Goal: Task Accomplishment & Management: Use online tool/utility

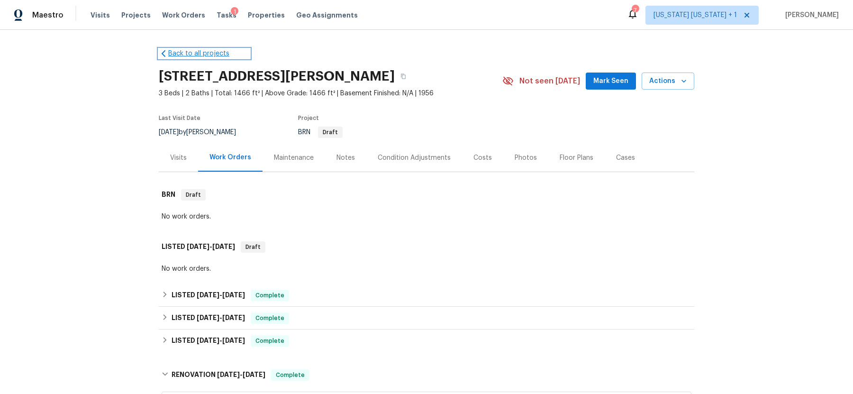
click at [173, 54] on link "Back to all projects" at bounding box center [204, 53] width 91 height 9
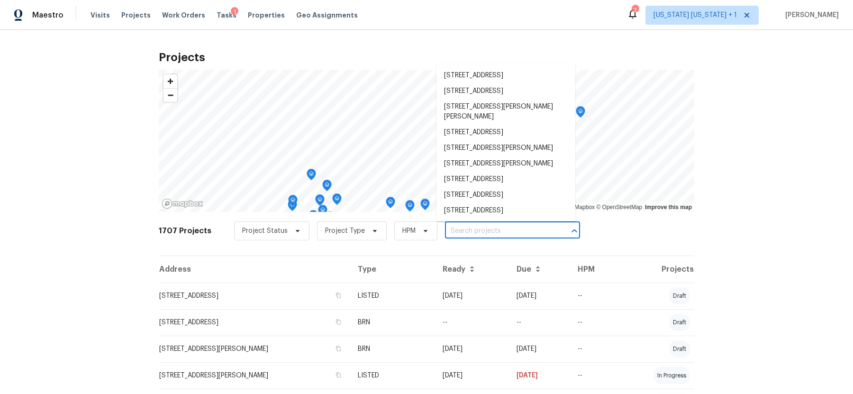
click at [507, 232] on input "text" at bounding box center [499, 231] width 109 height 15
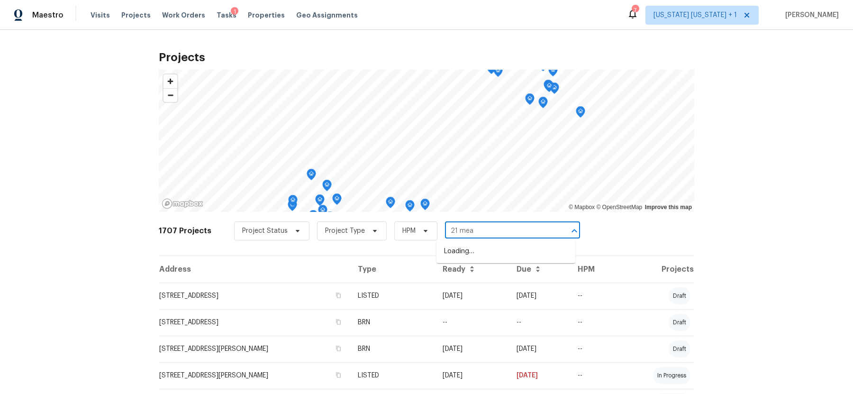
type input "21 mead"
click at [516, 252] on li "[STREET_ADDRESS]" at bounding box center [506, 252] width 139 height 16
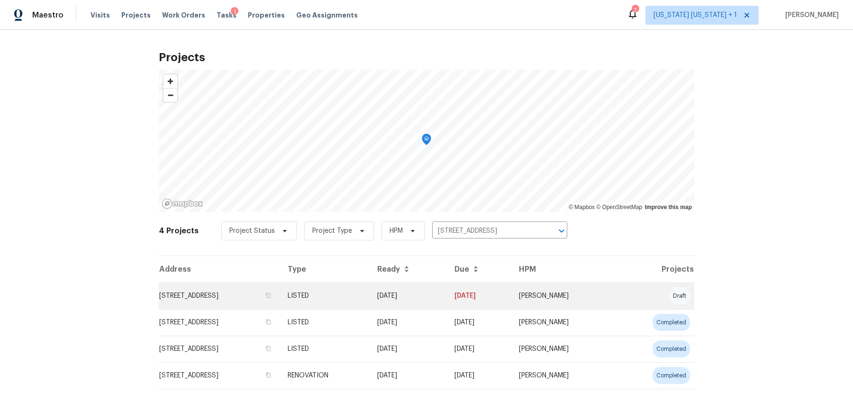
click at [198, 293] on td "[STREET_ADDRESS]" at bounding box center [219, 296] width 121 height 27
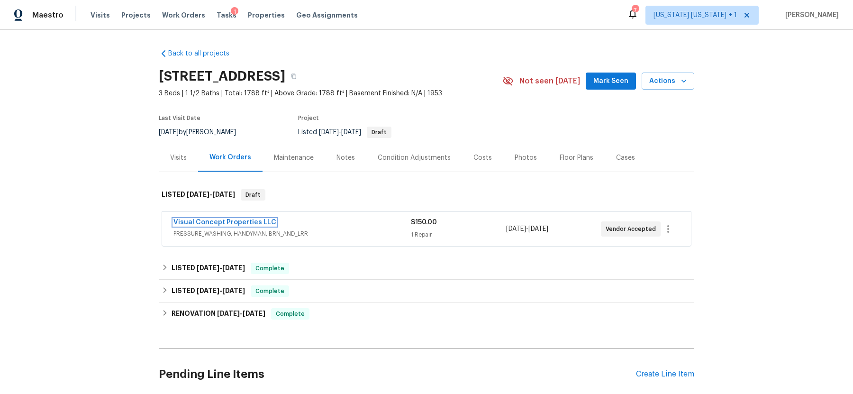
click at [236, 224] on link "Visual Concept Properties LLC" at bounding box center [225, 222] width 103 height 7
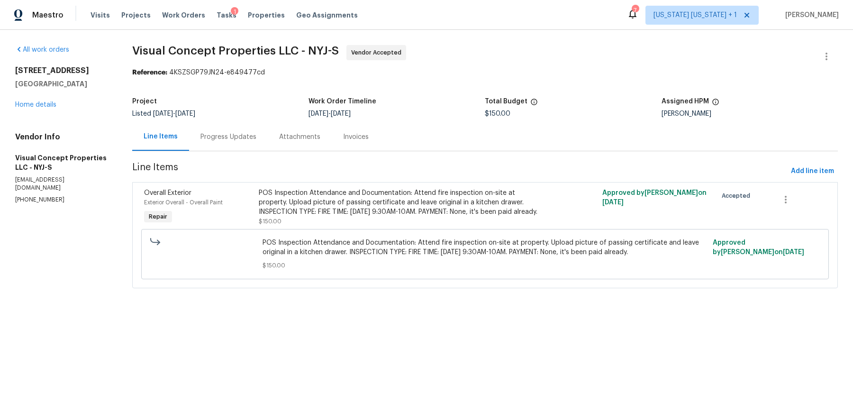
click at [228, 142] on div "Progress Updates" at bounding box center [228, 137] width 79 height 28
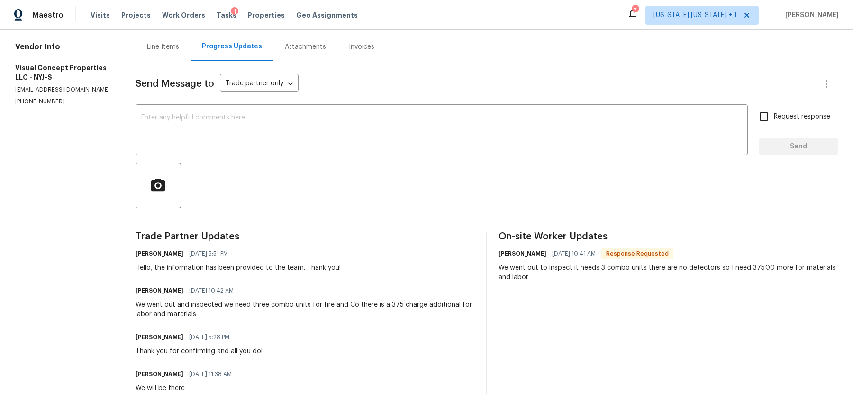
scroll to position [59, 0]
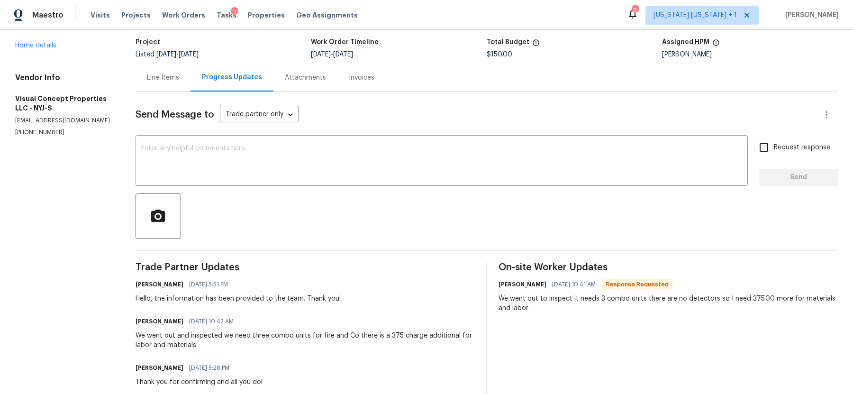
click at [171, 83] on div "Line Items" at bounding box center [163, 78] width 55 height 28
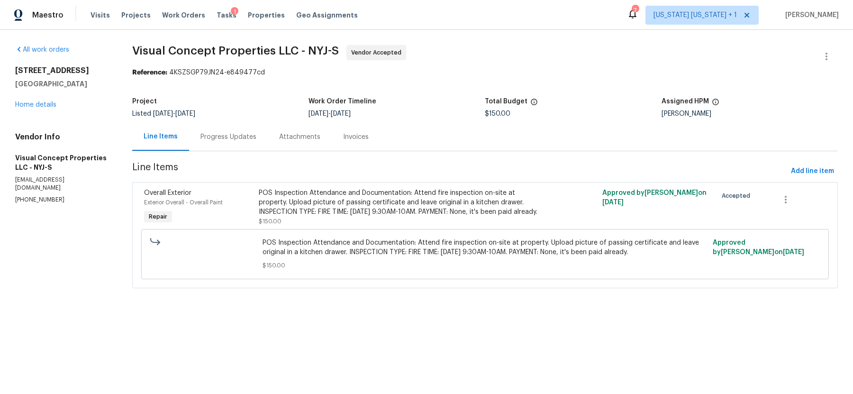
click at [228, 135] on div "Progress Updates" at bounding box center [229, 136] width 56 height 9
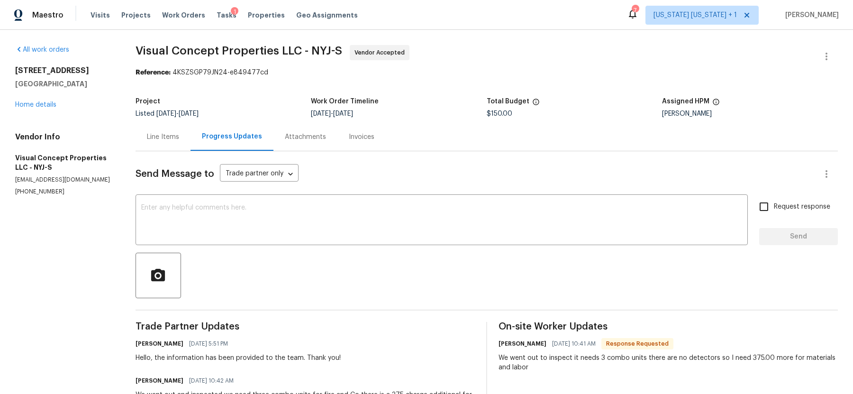
click at [204, 137] on div "Progress Updates" at bounding box center [232, 136] width 60 height 9
click at [179, 138] on div "Line Items" at bounding box center [163, 136] width 32 height 9
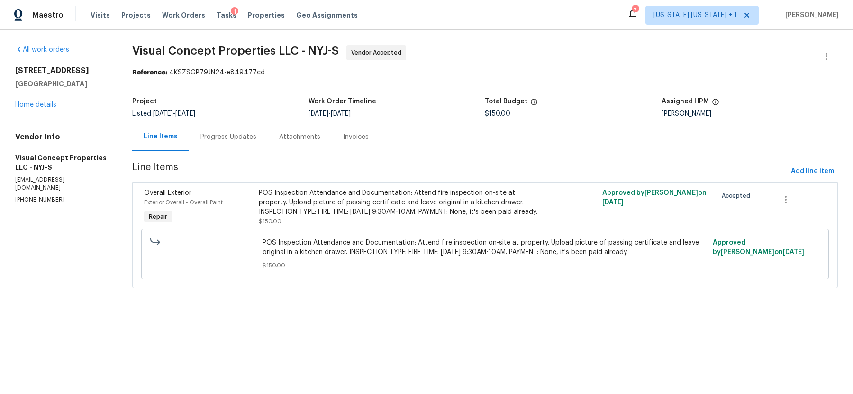
click at [229, 134] on div "Progress Updates" at bounding box center [229, 136] width 56 height 9
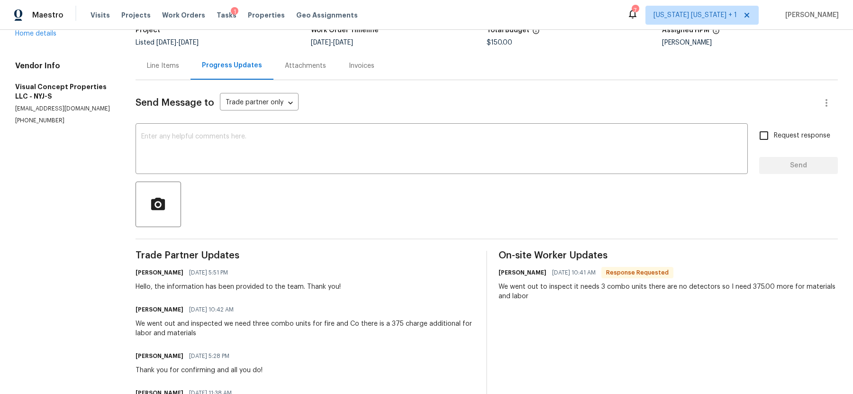
scroll to position [73, 0]
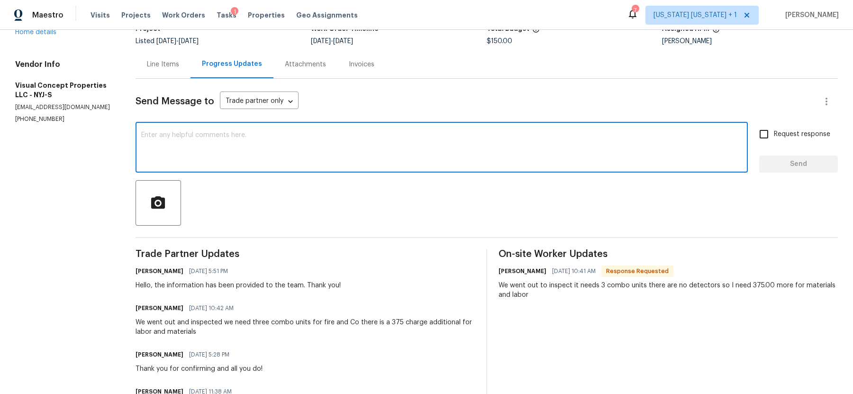
click at [223, 156] on textarea at bounding box center [441, 148] width 601 height 33
type textarea "$"
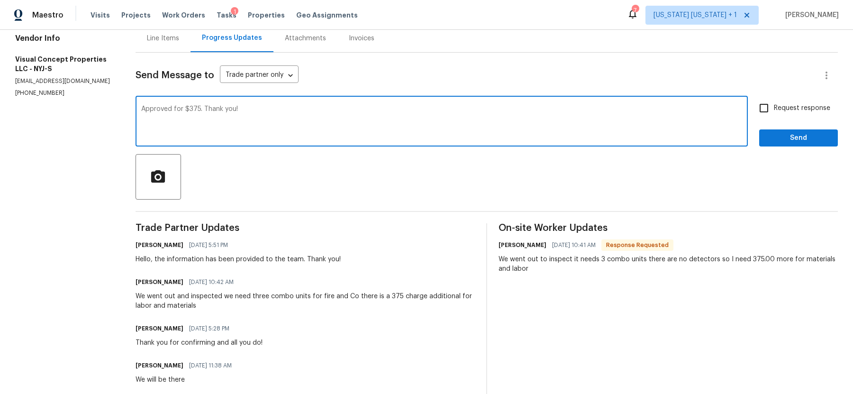
scroll to position [82, 0]
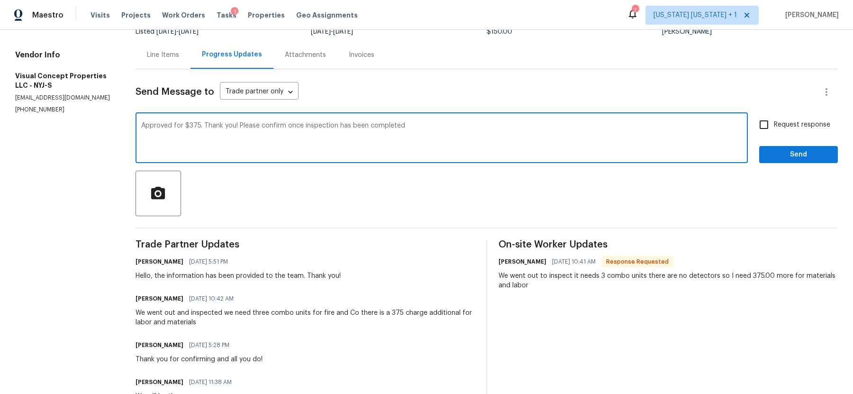
type textarea "Approved for $375. Thank you! Please confirm once inspection has been completed"
click at [807, 156] on span "Send" at bounding box center [799, 155] width 64 height 12
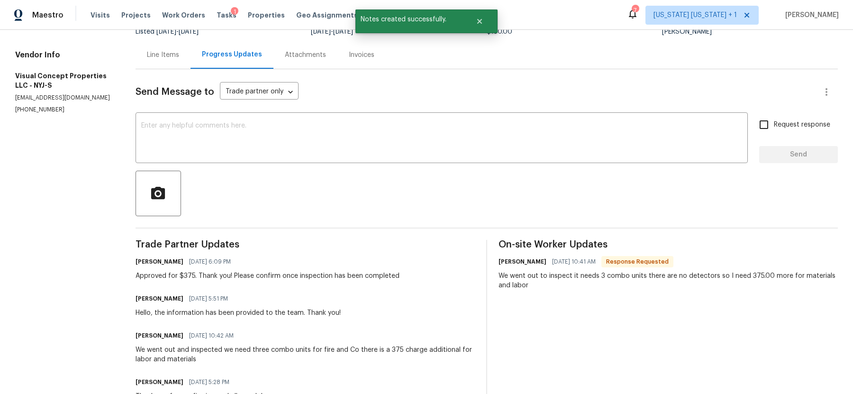
click at [163, 56] on div "Line Items" at bounding box center [163, 54] width 32 height 9
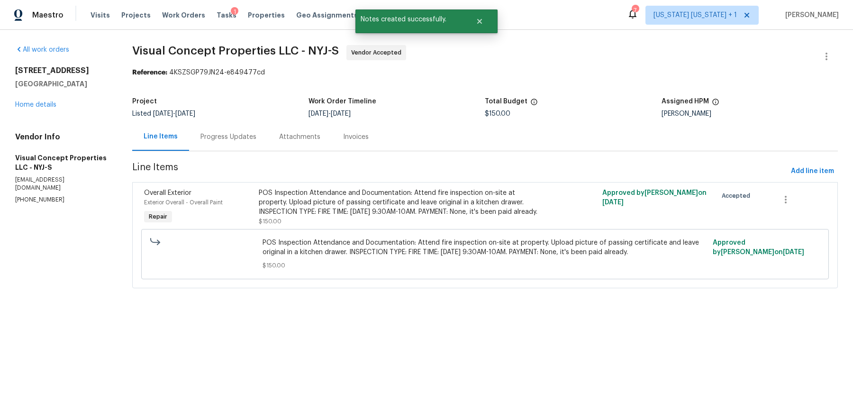
click at [325, 203] on div "POS Inspection Attendance and Documentation: Attend fire inspection on-site at …" at bounding box center [399, 202] width 281 height 28
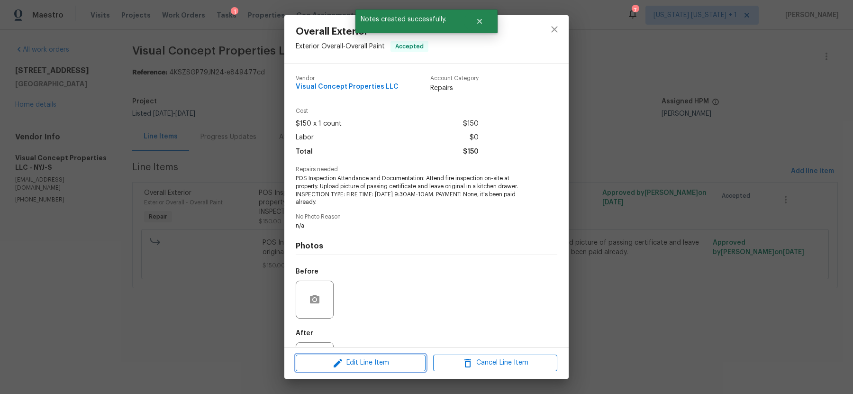
click at [348, 363] on span "Edit Line Item" at bounding box center [361, 363] width 124 height 12
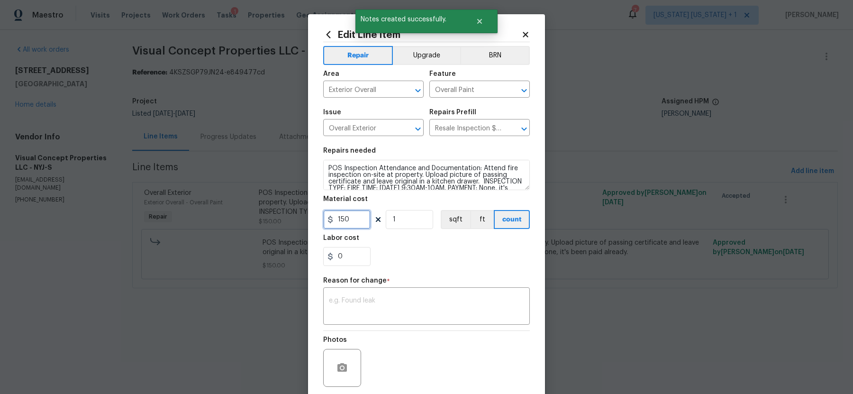
drag, startPoint x: 355, startPoint y: 224, endPoint x: 313, endPoint y: 223, distance: 42.2
click at [313, 223] on div "Edit Line Item Repair Upgrade BRN Area Exterior Overall ​ Feature Overall Paint…" at bounding box center [426, 233] width 237 height 439
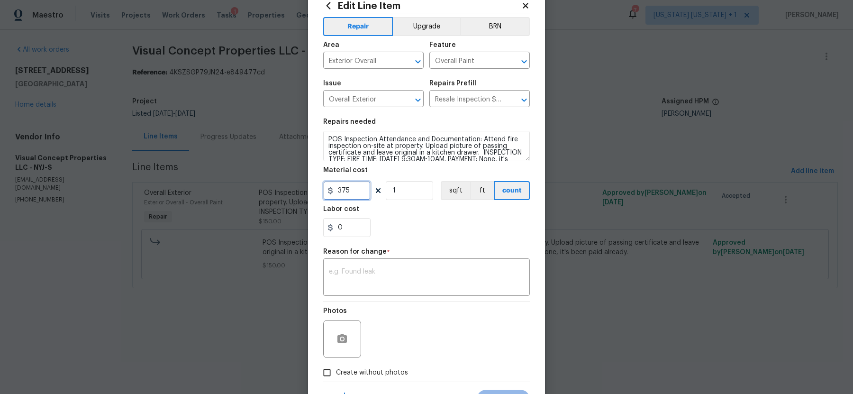
scroll to position [31, 0]
type input "375"
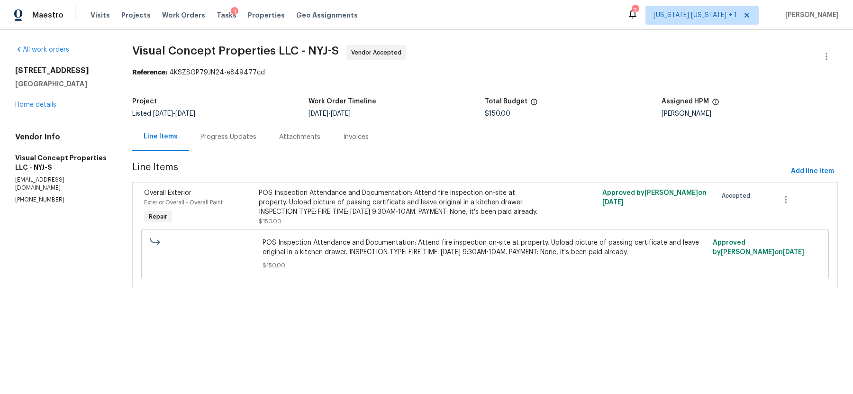
click at [585, 138] on body "Maestro Visits Projects Work Orders Tasks 1 Properties Geo Assignments 7 New Yo…" at bounding box center [426, 157] width 853 height 315
click at [807, 170] on span "Add line item" at bounding box center [812, 171] width 43 height 12
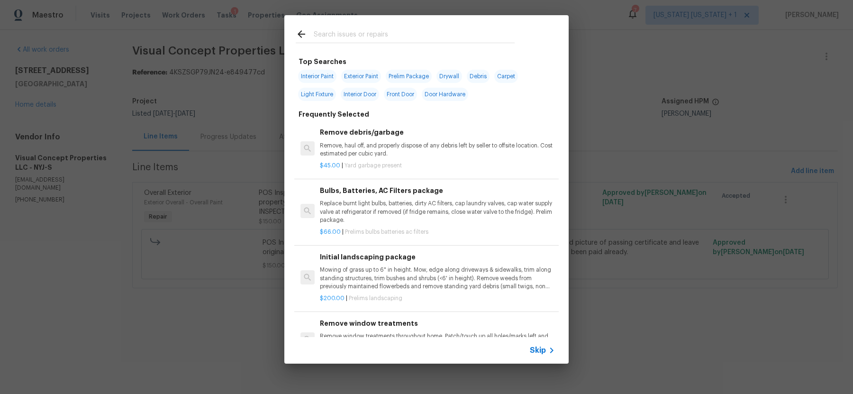
click at [358, 30] on input "text" at bounding box center [414, 35] width 201 height 14
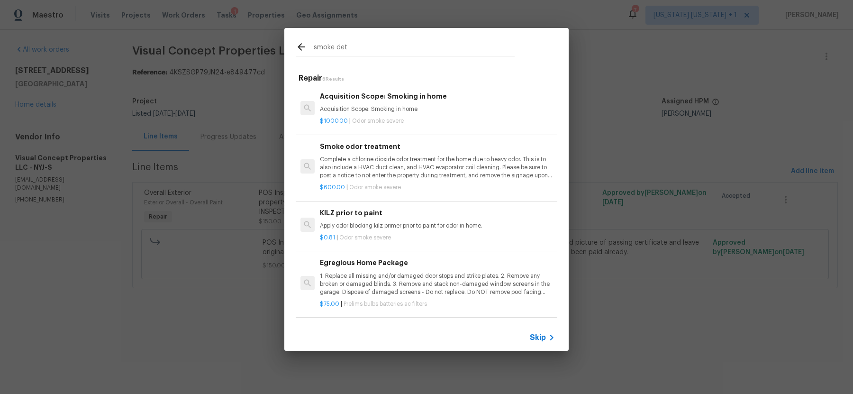
drag, startPoint x: 356, startPoint y: 47, endPoint x: 300, endPoint y: 49, distance: 55.5
click at [300, 49] on div "smoke det" at bounding box center [405, 48] width 219 height 14
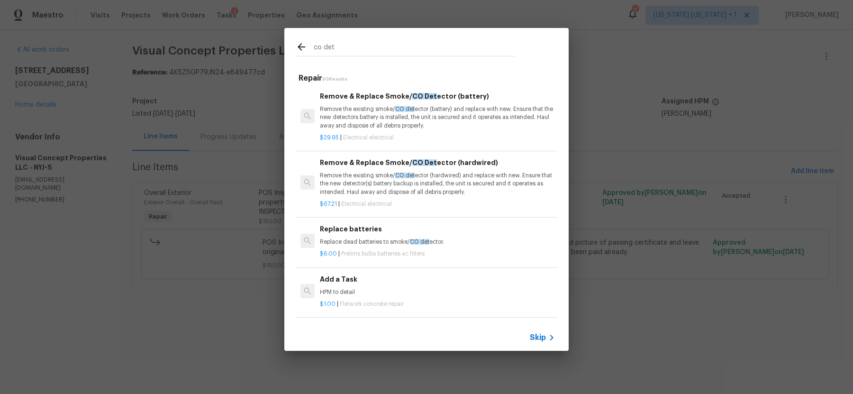
type input "co det"
click at [465, 110] on p "Remove the existing smoke/ CO det ector (battery) and replace with new. Ensure …" at bounding box center [437, 117] width 235 height 24
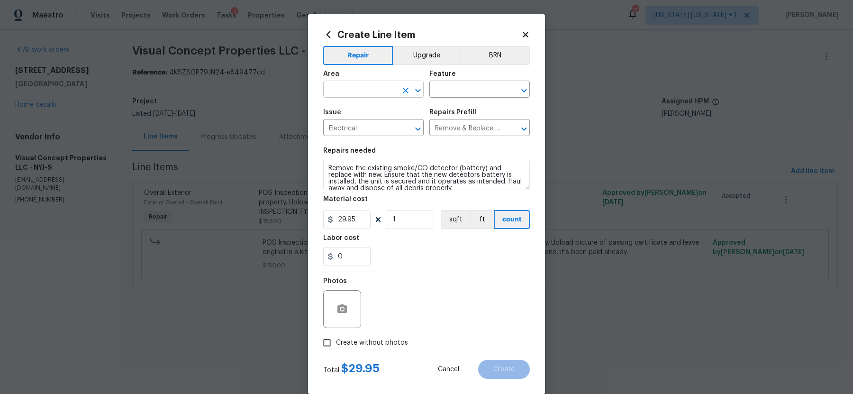
click at [379, 86] on input "text" at bounding box center [360, 90] width 74 height 15
click at [373, 124] on li "Interior Overall" at bounding box center [373, 127] width 101 height 16
type input "Interior Overall"
drag, startPoint x: 362, startPoint y: 217, endPoint x: 304, endPoint y: 220, distance: 57.4
click at [304, 220] on div "Create Line Item Repair Upgrade BRN Area Interior Overall ​ Feature ​ Issue Ele…" at bounding box center [426, 197] width 853 height 394
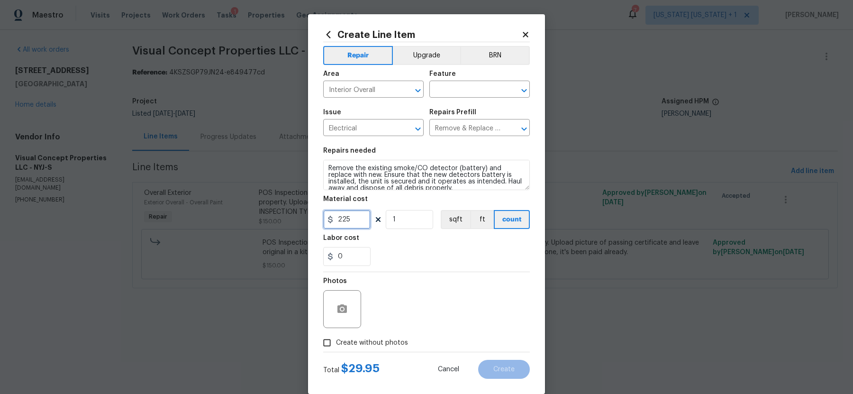
scroll to position [6, 0]
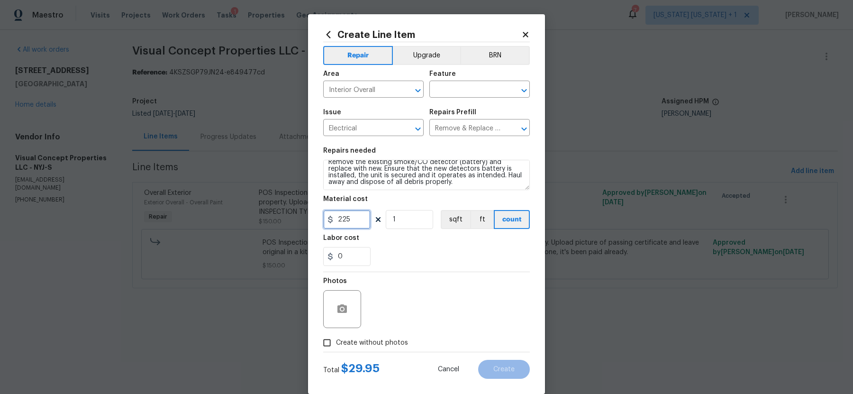
type input "225"
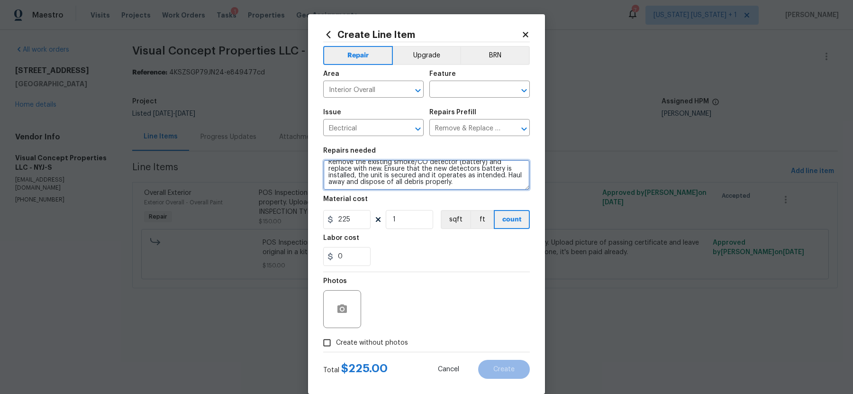
click at [461, 183] on textarea "Remove the existing smoke/CO detector (battery) and replace with new. Ensure th…" at bounding box center [426, 175] width 207 height 30
type textarea "Remove the existing smoke/CO detector (battery) and replace with new. Ensure th…"
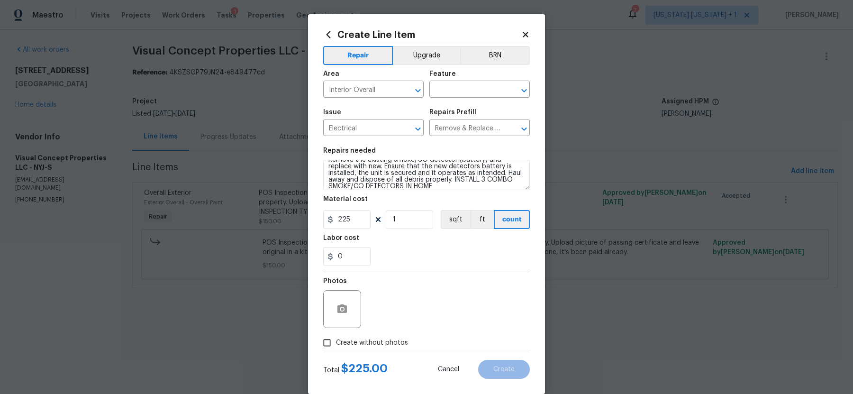
click at [328, 344] on input "Create without photos" at bounding box center [327, 343] width 18 height 18
checkbox input "true"
click at [418, 299] on textarea at bounding box center [449, 309] width 161 height 38
type textarea "T"
type textarea "SMOKES"
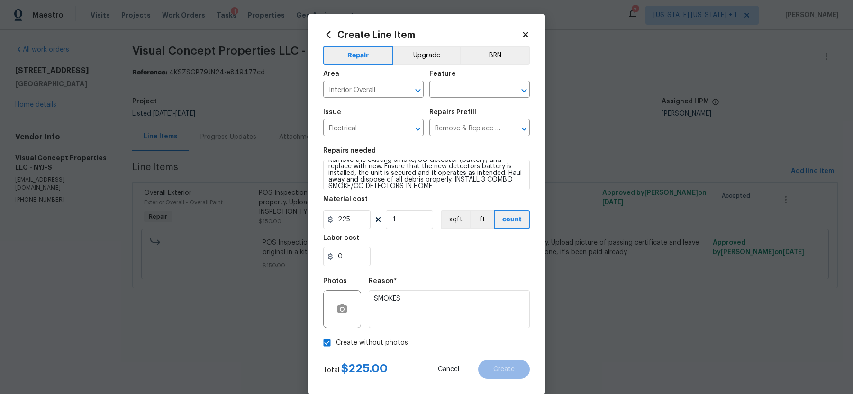
click at [490, 259] on div "0" at bounding box center [426, 256] width 207 height 19
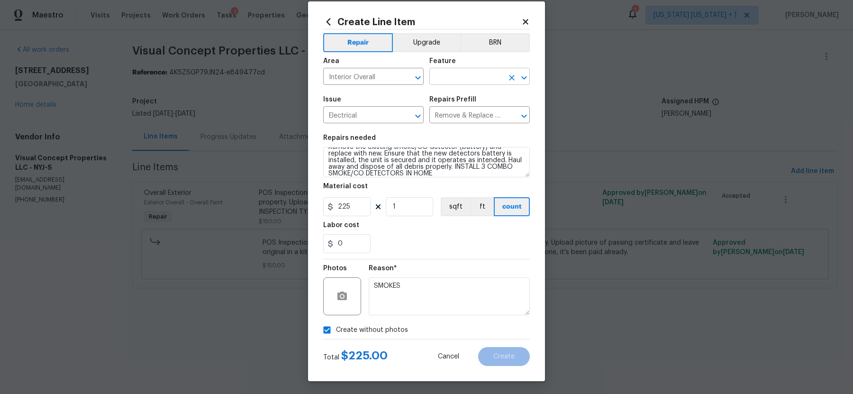
click at [466, 70] on input "text" at bounding box center [467, 77] width 74 height 15
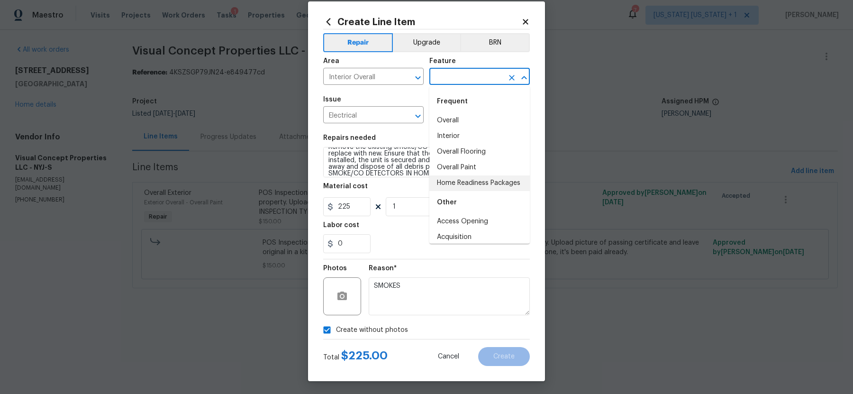
click at [467, 180] on li "Home Readiness Packages" at bounding box center [480, 183] width 101 height 16
type input "Home Readiness Packages"
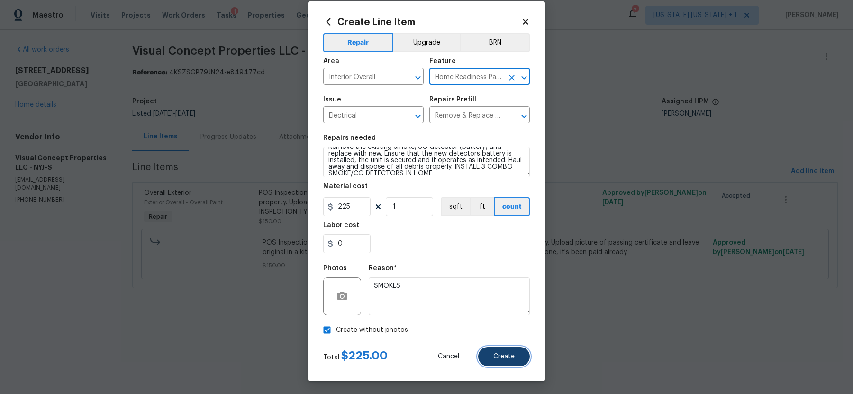
click at [502, 354] on span "Create" at bounding box center [504, 356] width 21 height 7
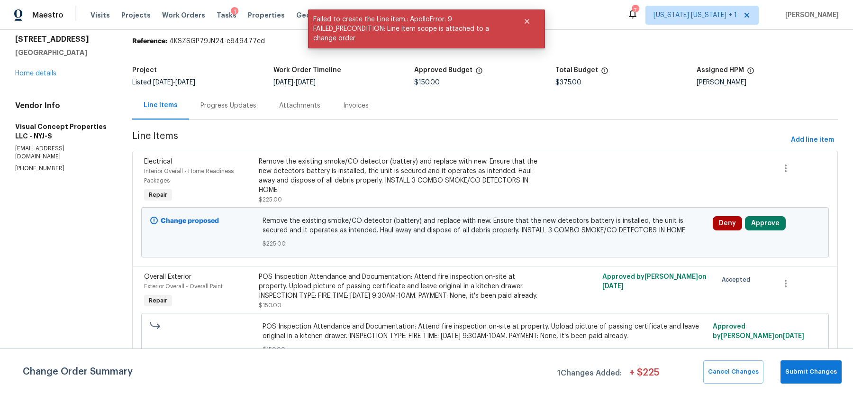
scroll to position [35, 0]
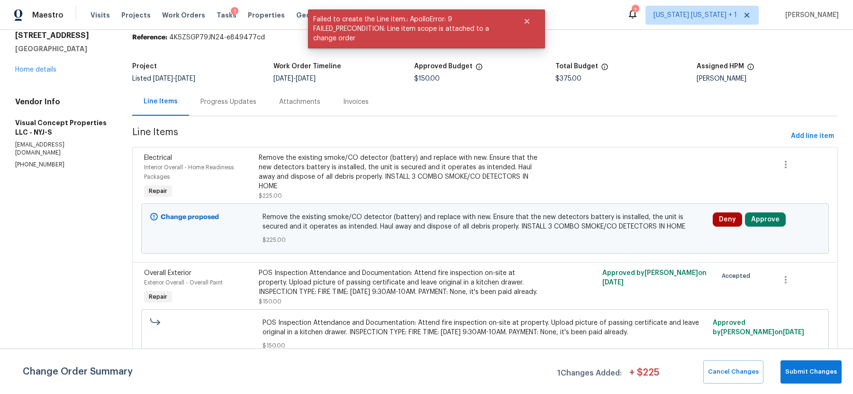
click at [800, 358] on div "Change Order Summary 1 Changes Added: + $ 225 Cancel Changes Submit Changes" at bounding box center [426, 371] width 853 height 46
click at [800, 368] on span "Submit Changes" at bounding box center [812, 372] width 52 height 11
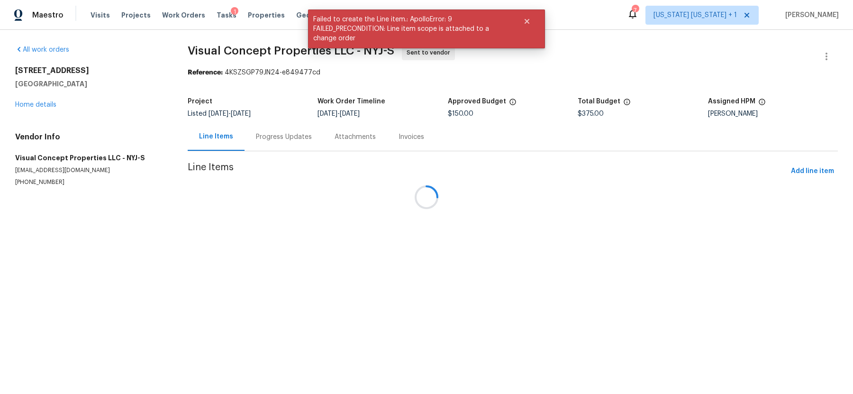
scroll to position [0, 0]
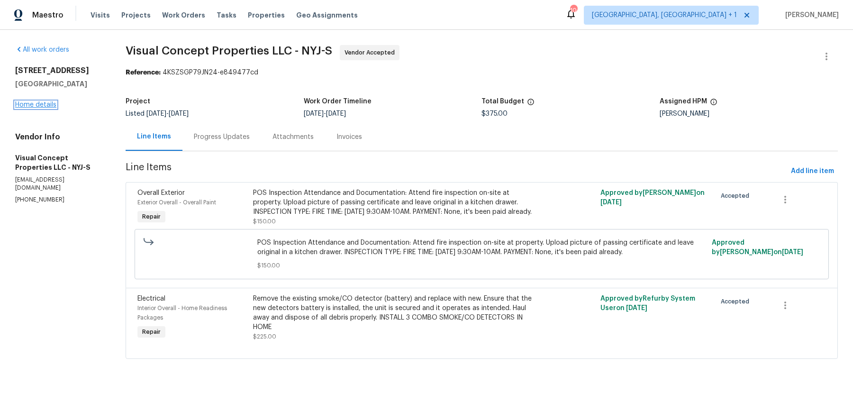
click at [29, 106] on link "Home details" at bounding box center [35, 104] width 41 height 7
